Goal: Browse casually

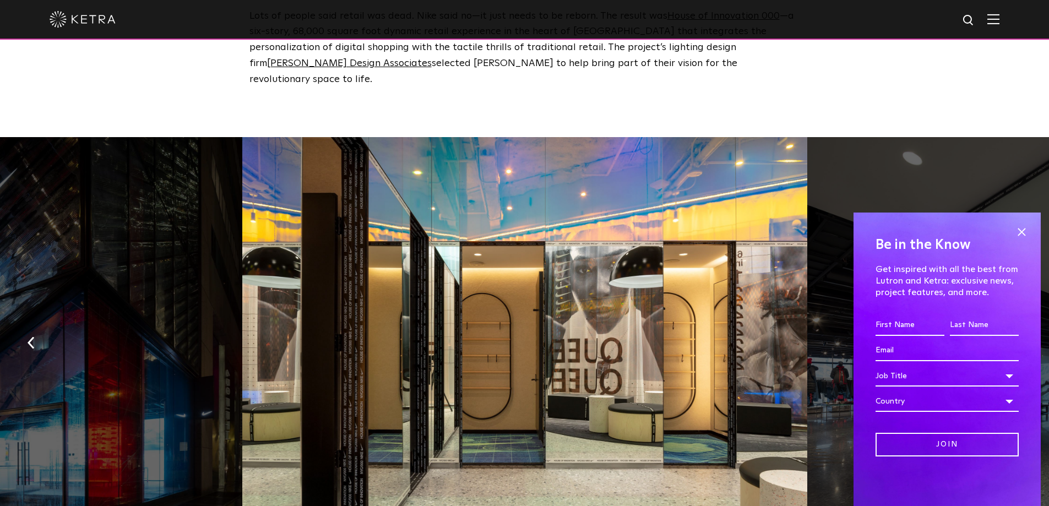
scroll to position [859, 0]
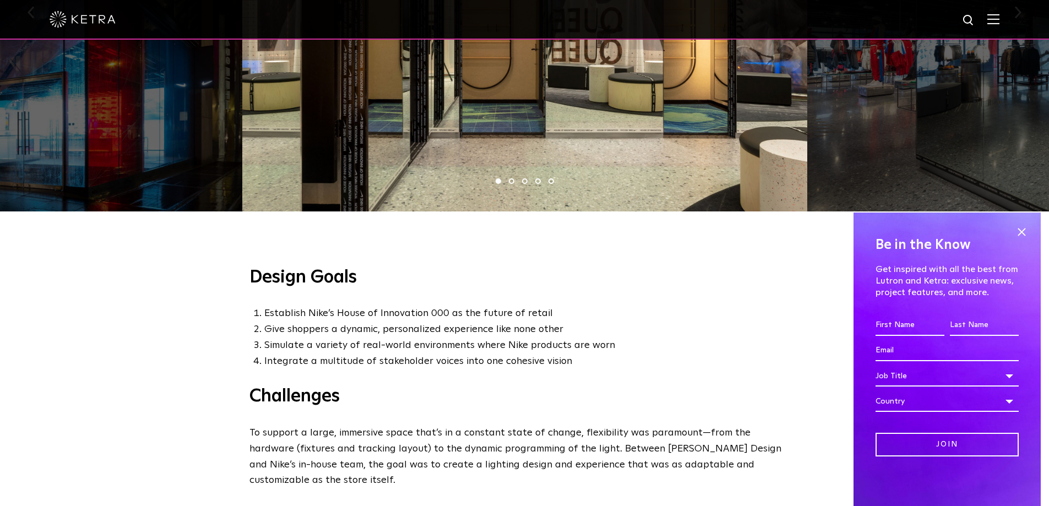
click at [759, 139] on div at bounding box center [524, 9] width 565 height 405
drag, startPoint x: 758, startPoint y: 138, endPoint x: 661, endPoint y: 132, distance: 97.1
click at [663, 131] on div at bounding box center [523, 9] width 565 height 405
click at [326, 165] on div at bounding box center [524, 9] width 565 height 405
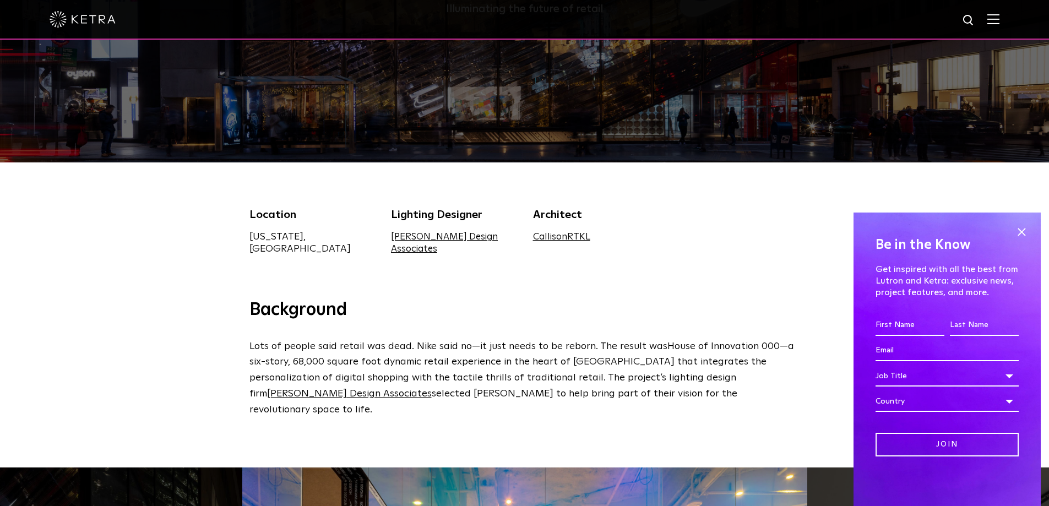
scroll to position [529, 0]
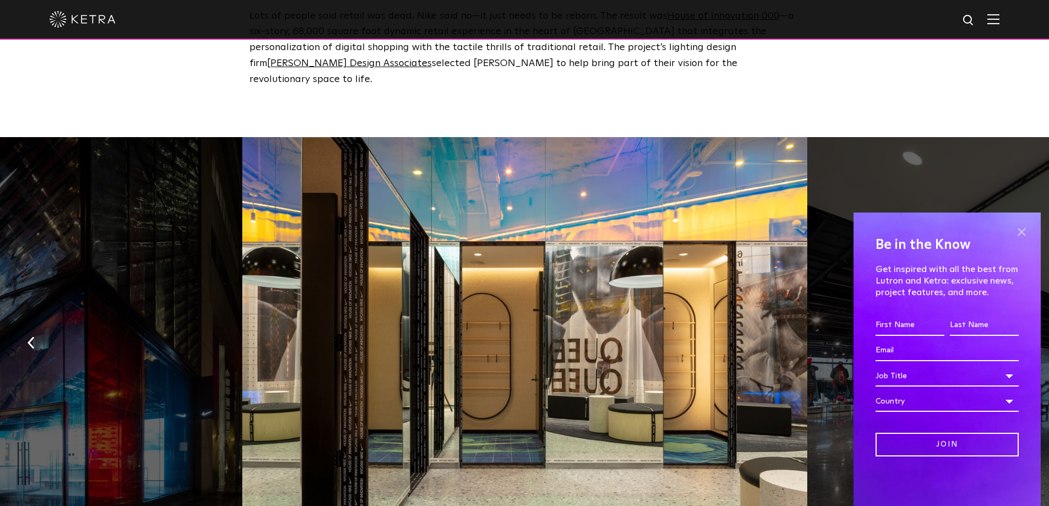
click at [1025, 232] on span at bounding box center [1022, 232] width 17 height 17
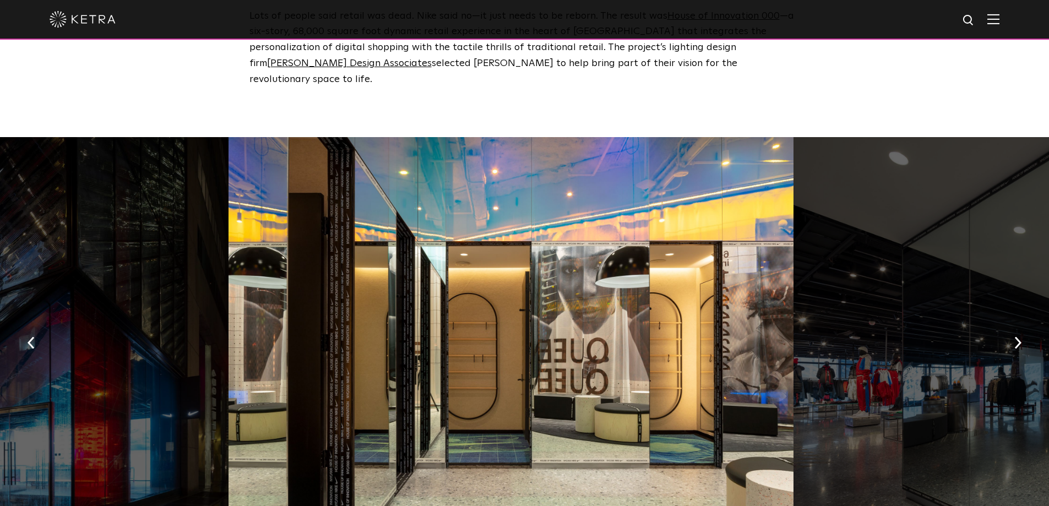
drag, startPoint x: 893, startPoint y: 281, endPoint x: 421, endPoint y: 275, distance: 472.1
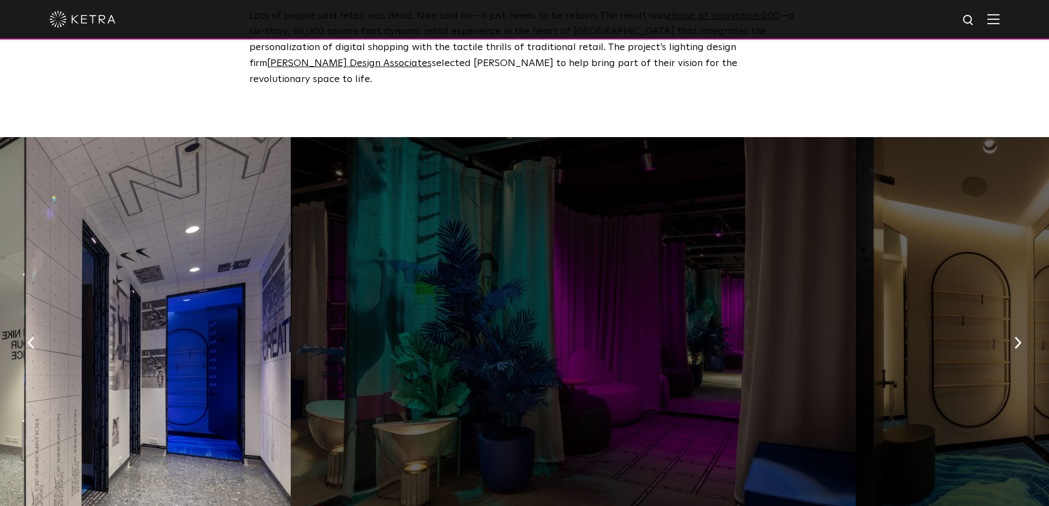
drag, startPoint x: 654, startPoint y: 308, endPoint x: 280, endPoint y: 306, distance: 373.5
click at [291, 302] on div at bounding box center [573, 339] width 565 height 405
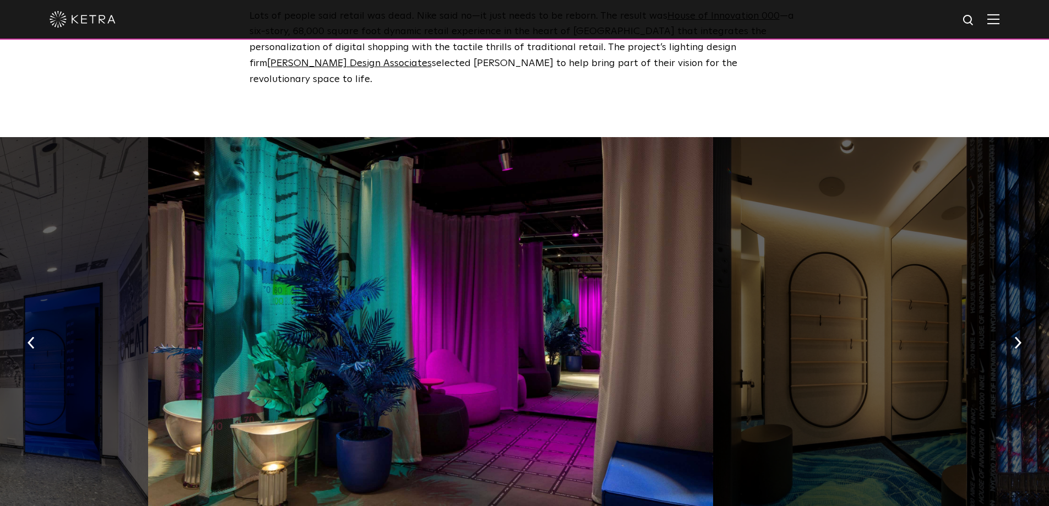
drag, startPoint x: 808, startPoint y: 345, endPoint x: 230, endPoint y: 304, distance: 579.3
click at [713, 304] on div at bounding box center [854, 339] width 283 height 405
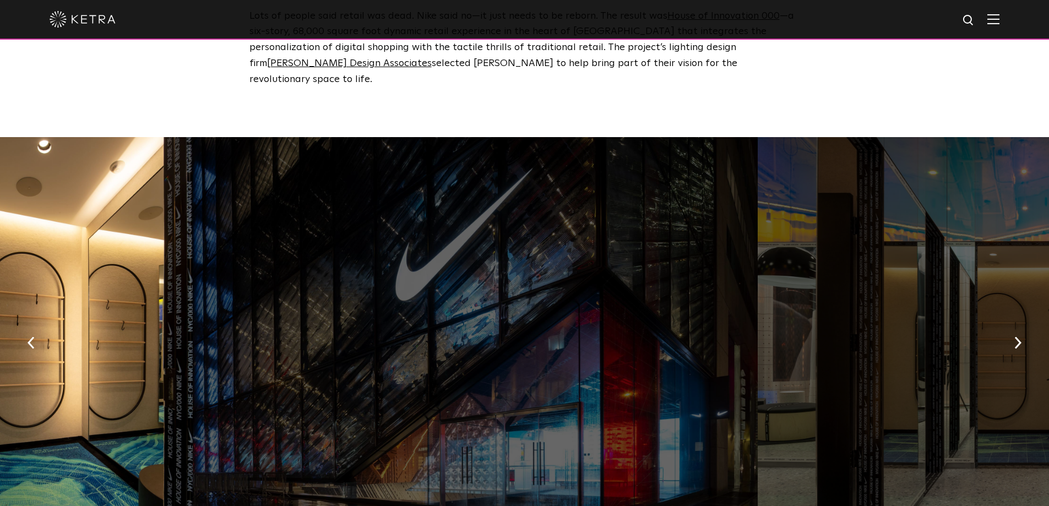
drag, startPoint x: 821, startPoint y: 342, endPoint x: 282, endPoint y: 323, distance: 539.6
click at [282, 323] on div at bounding box center [475, 339] width 565 height 405
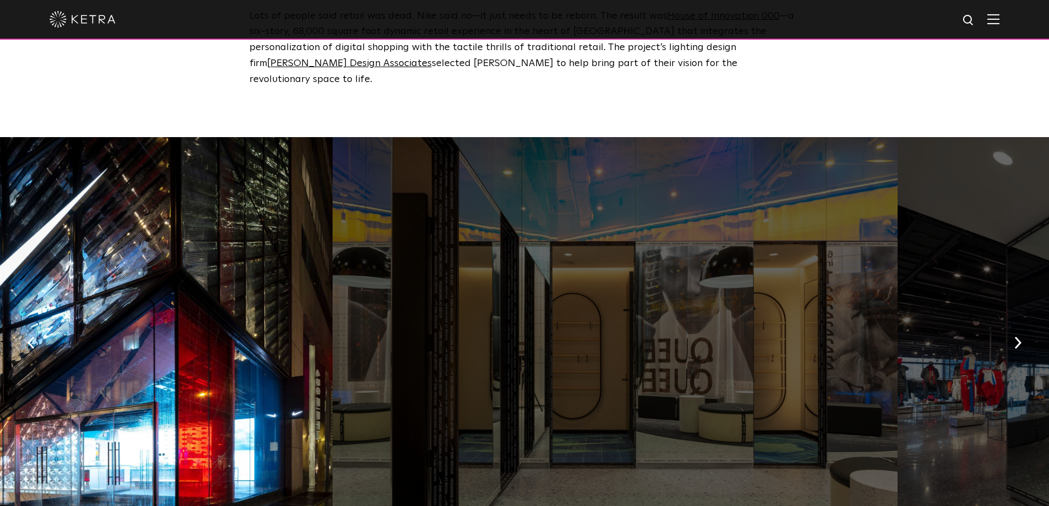
drag, startPoint x: 692, startPoint y: 324, endPoint x: 328, endPoint y: 325, distance: 364.1
click at [315, 325] on div at bounding box center [50, 339] width 565 height 405
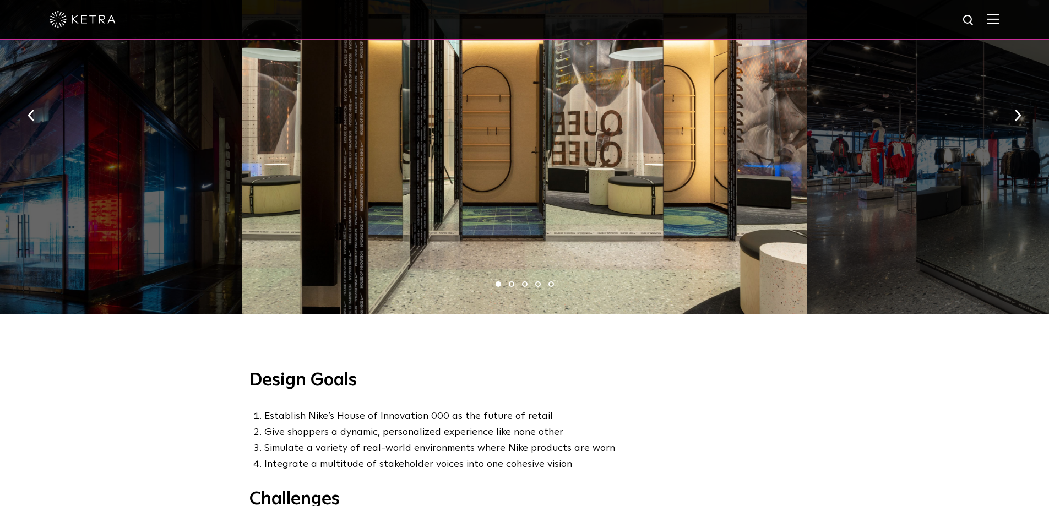
scroll to position [661, 0]
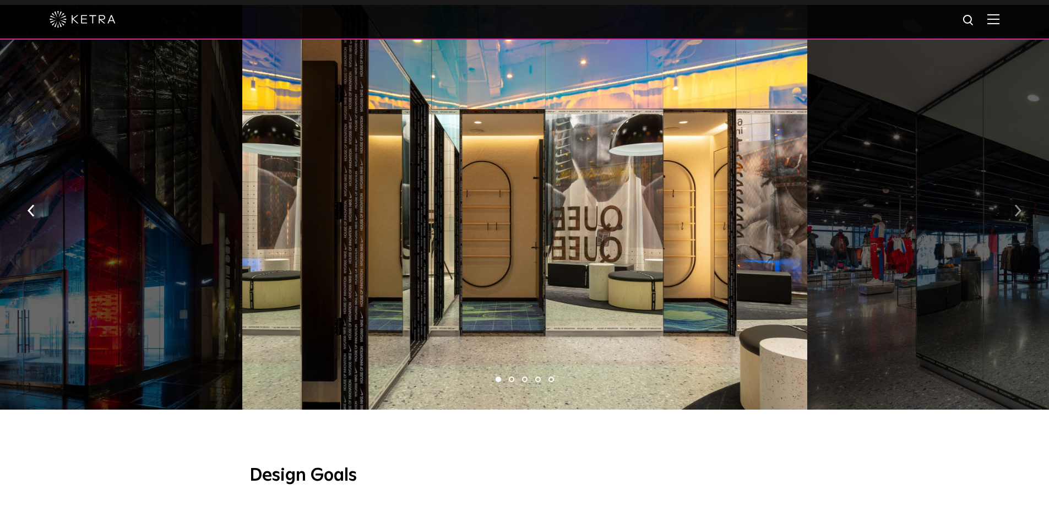
click at [1017, 191] on button "button" at bounding box center [1018, 210] width 24 height 38
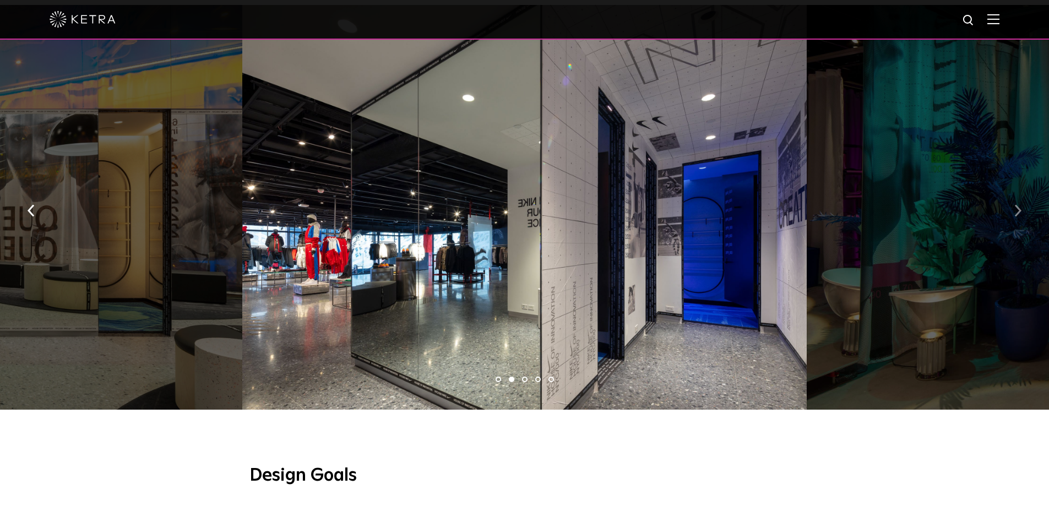
click at [1017, 191] on button "button" at bounding box center [1018, 210] width 24 height 38
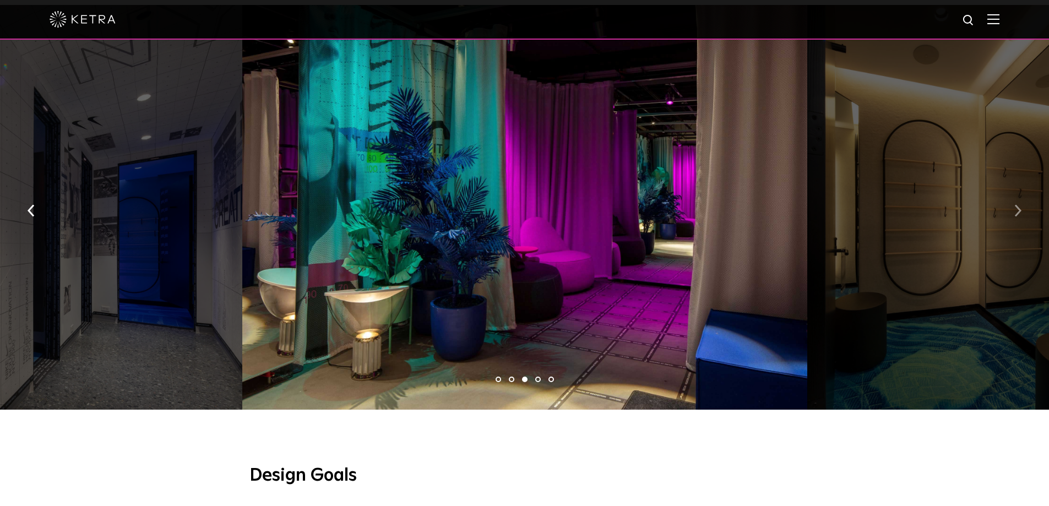
click at [1017, 191] on button "button" at bounding box center [1018, 210] width 24 height 38
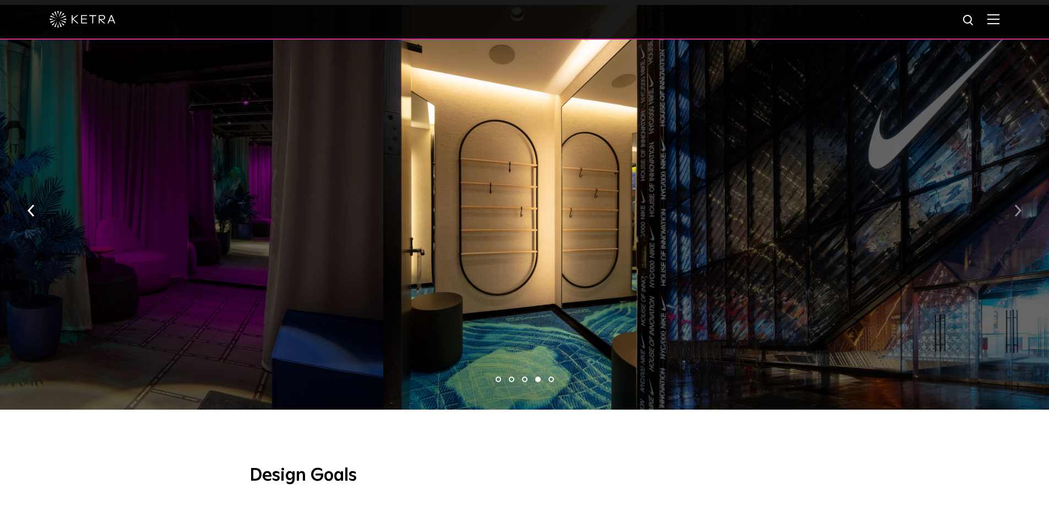
click at [1017, 191] on button "button" at bounding box center [1018, 210] width 24 height 38
